Goal: Information Seeking & Learning: Learn about a topic

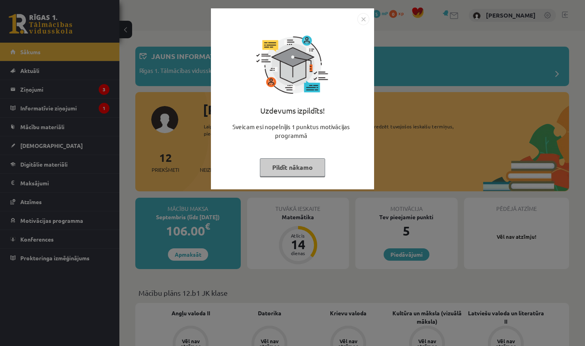
click at [275, 162] on button "Pildīt nākamo" at bounding box center [292, 167] width 65 height 18
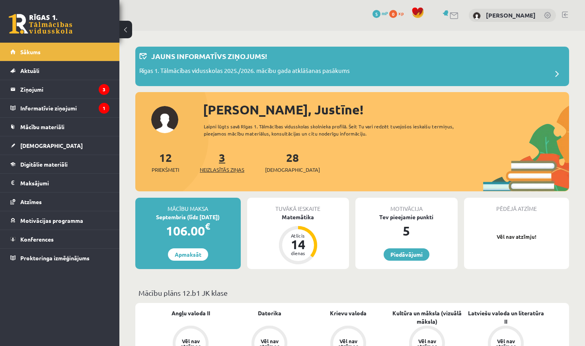
click at [225, 155] on link "3 Neizlasītās ziņas" at bounding box center [222, 161] width 45 height 23
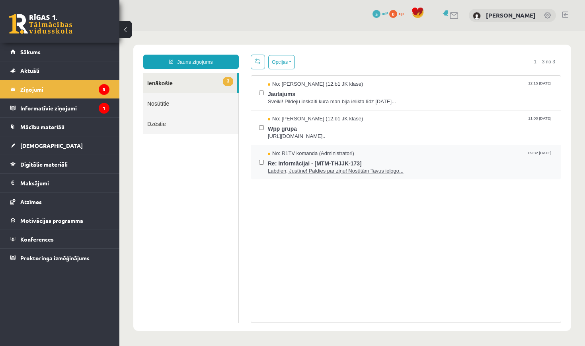
click at [274, 162] on span "Re: informācijai - [MTM-THJJK-173]" at bounding box center [410, 162] width 285 height 10
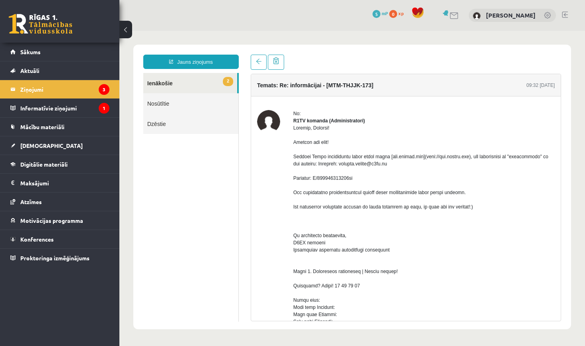
click at [223, 89] on link "2 Ienākošie" at bounding box center [190, 83] width 94 height 20
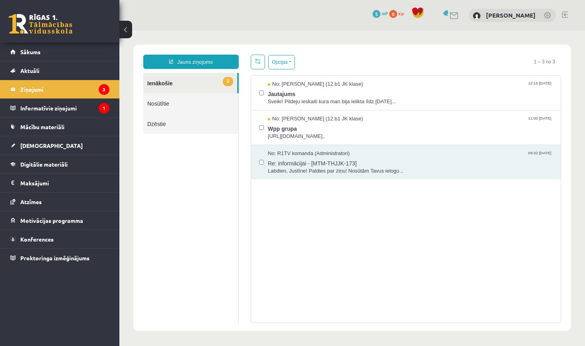
click at [225, 79] on span "2" at bounding box center [228, 81] width 10 height 9
click at [279, 131] on span "Wpp grupa" at bounding box center [410, 128] width 285 height 10
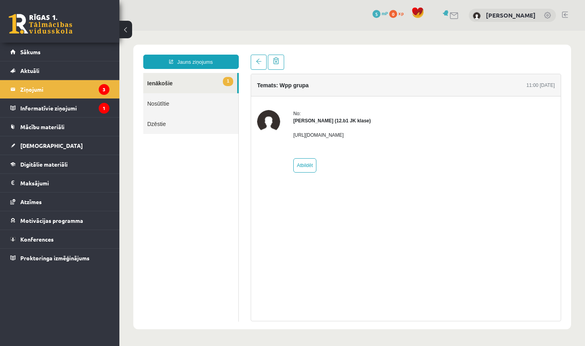
click at [183, 76] on link "1 Ienākošie" at bounding box center [190, 83] width 94 height 20
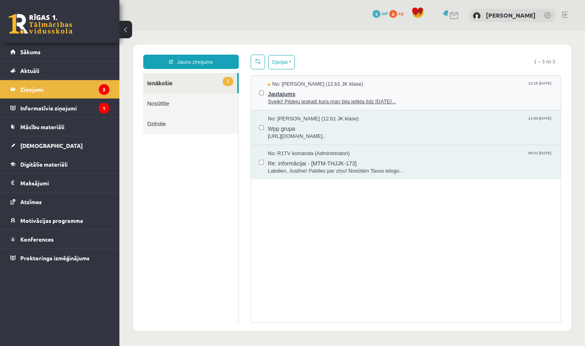
click at [290, 98] on span "Sveiki! Pildeju ieskaiti kura man bija ielikta līdz 15.09.25..." at bounding box center [410, 102] width 285 height 8
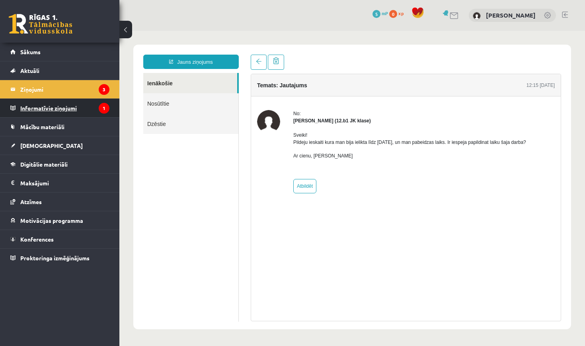
click at [100, 110] on icon "1" at bounding box center [104, 108] width 11 height 11
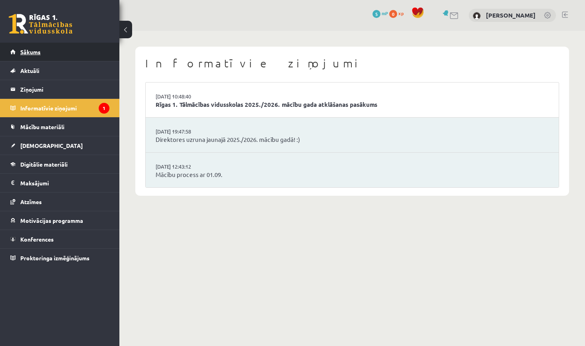
click at [45, 57] on link "Sākums" at bounding box center [59, 52] width 99 height 18
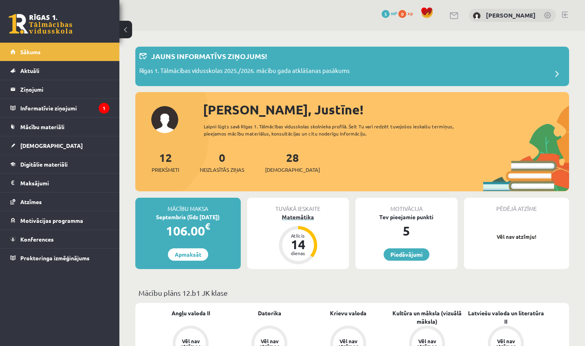
click at [297, 244] on div "14" at bounding box center [298, 244] width 24 height 13
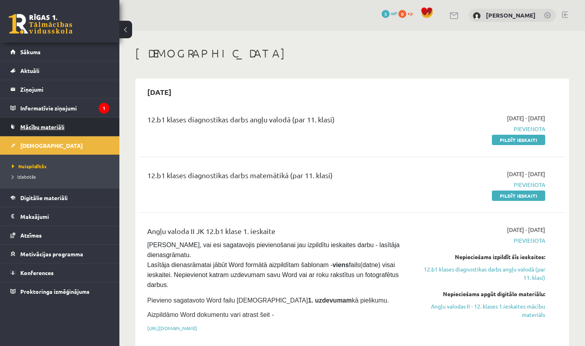
click at [36, 134] on link "Mācību materiāli" at bounding box center [59, 126] width 99 height 18
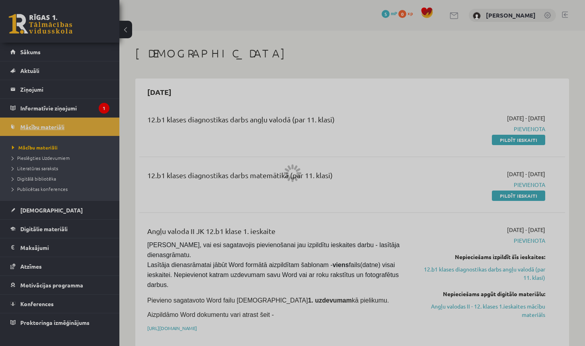
click at [36, 134] on div at bounding box center [292, 173] width 585 height 346
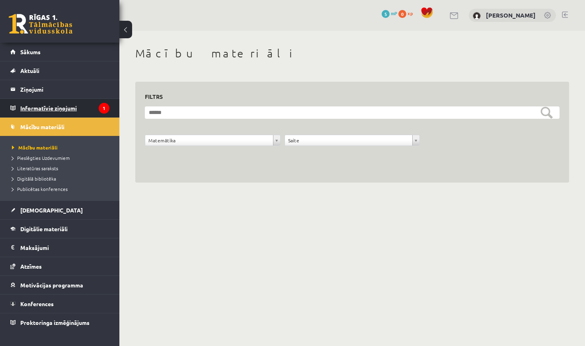
click at [84, 113] on legend "Informatīvie ziņojumi 1" at bounding box center [64, 108] width 89 height 18
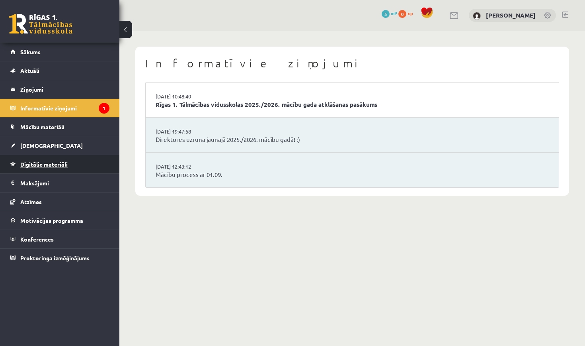
click at [53, 170] on link "Digitālie materiāli" at bounding box center [59, 164] width 99 height 18
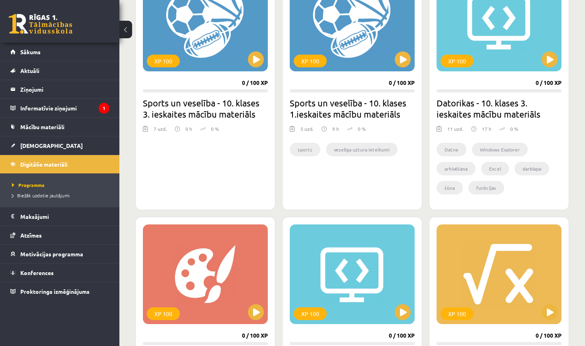
scroll to position [779, 0]
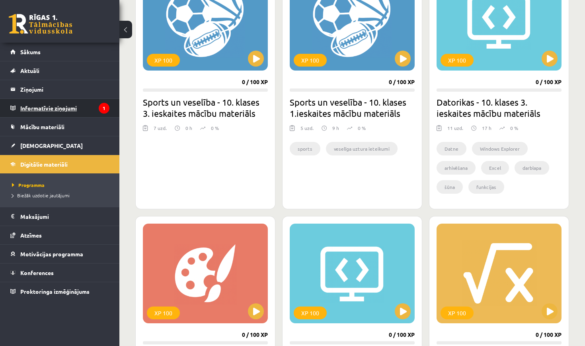
click at [43, 108] on legend "Informatīvie ziņojumi 1" at bounding box center [64, 108] width 89 height 18
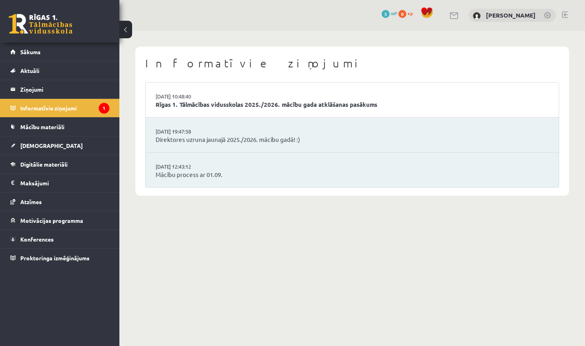
click at [214, 113] on li "02.09.2025 10:48:40 Rīgas 1. Tālmācības vidusskolas 2025./2026. mācību gada atk…" at bounding box center [352, 99] width 413 height 35
click at [215, 100] on link "Rīgas 1. Tālmācības vidusskolas 2025./2026. mācību gada atklāšanas pasākums" at bounding box center [352, 104] width 393 height 9
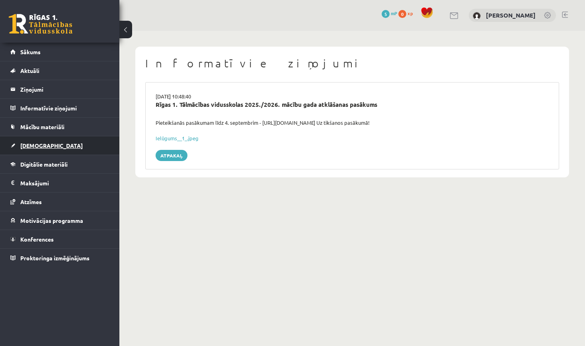
click at [54, 146] on link "[DEMOGRAPHIC_DATA]" at bounding box center [59, 145] width 99 height 18
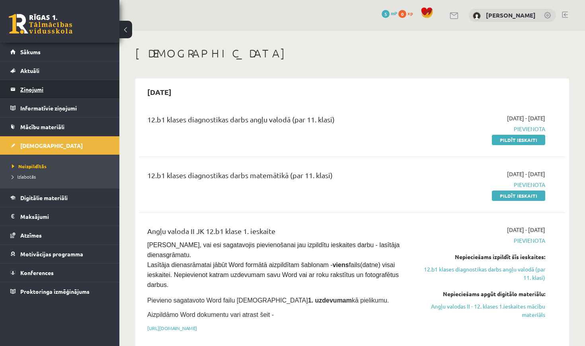
click at [39, 97] on legend "Ziņojumi 0" at bounding box center [64, 89] width 89 height 18
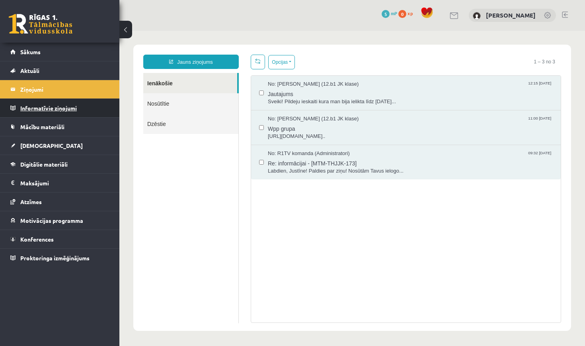
click at [39, 108] on legend "Informatīvie ziņojumi 0" at bounding box center [64, 108] width 89 height 18
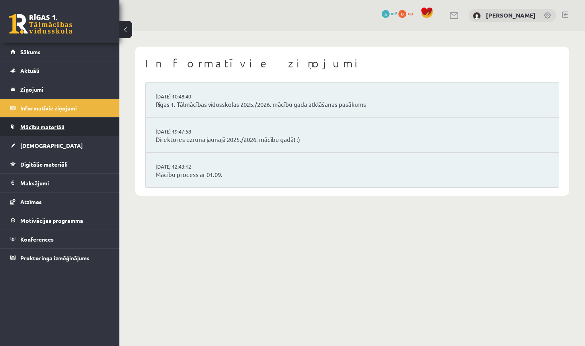
click at [48, 131] on link "Mācību materiāli" at bounding box center [59, 126] width 99 height 18
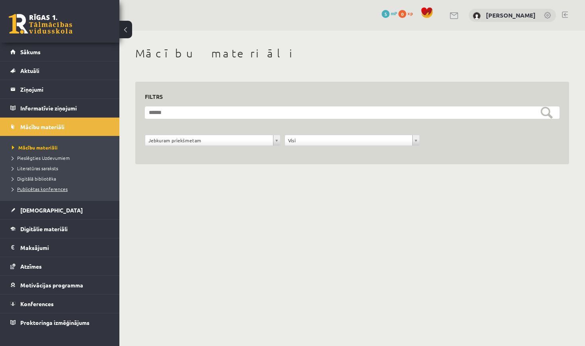
click at [51, 188] on span "Publicētas konferences" at bounding box center [40, 189] width 56 height 6
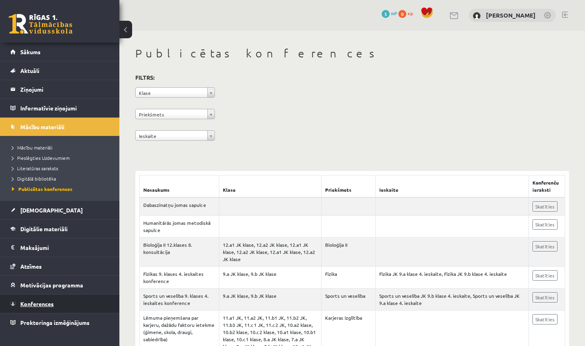
click at [51, 300] on link "Konferences" at bounding box center [59, 303] width 99 height 18
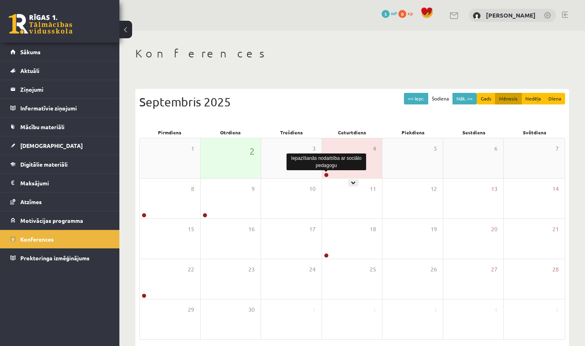
click at [325, 175] on link at bounding box center [326, 174] width 5 height 5
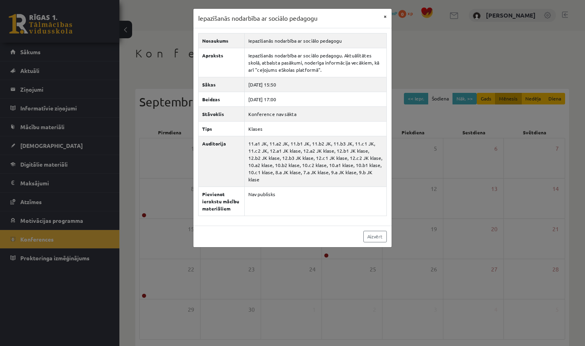
click at [385, 20] on button "×" at bounding box center [385, 16] width 13 height 15
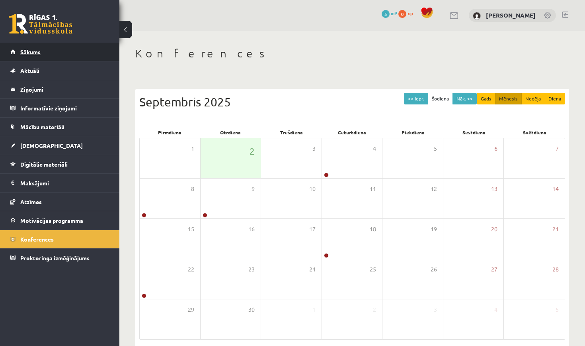
click at [76, 55] on link "Sākums" at bounding box center [59, 52] width 99 height 18
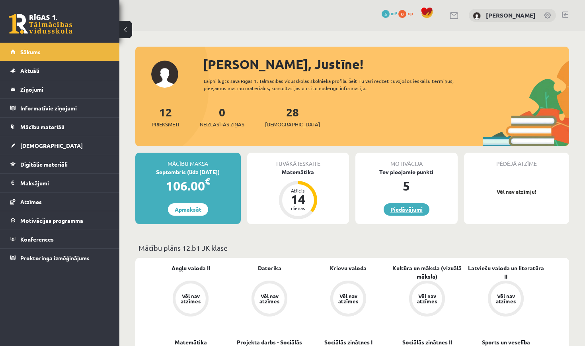
click at [405, 205] on link "Piedāvājumi" at bounding box center [407, 209] width 46 height 12
